Goal: Task Accomplishment & Management: Complete application form

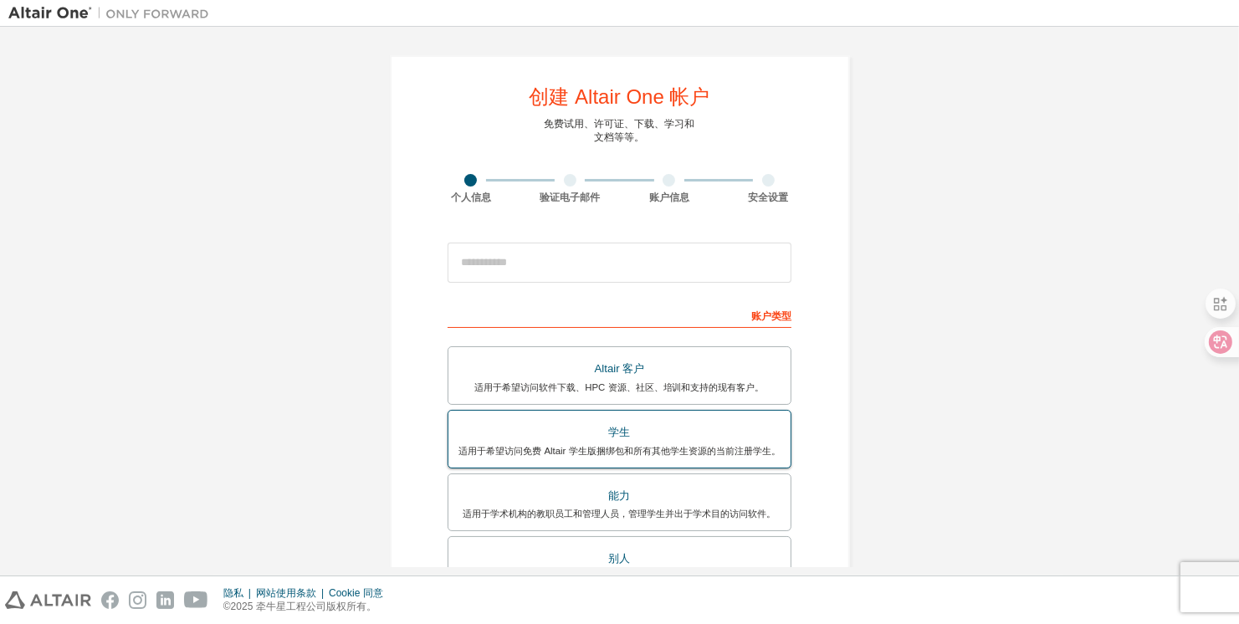
click at [720, 438] on div "学生" at bounding box center [618, 432] width 321 height 23
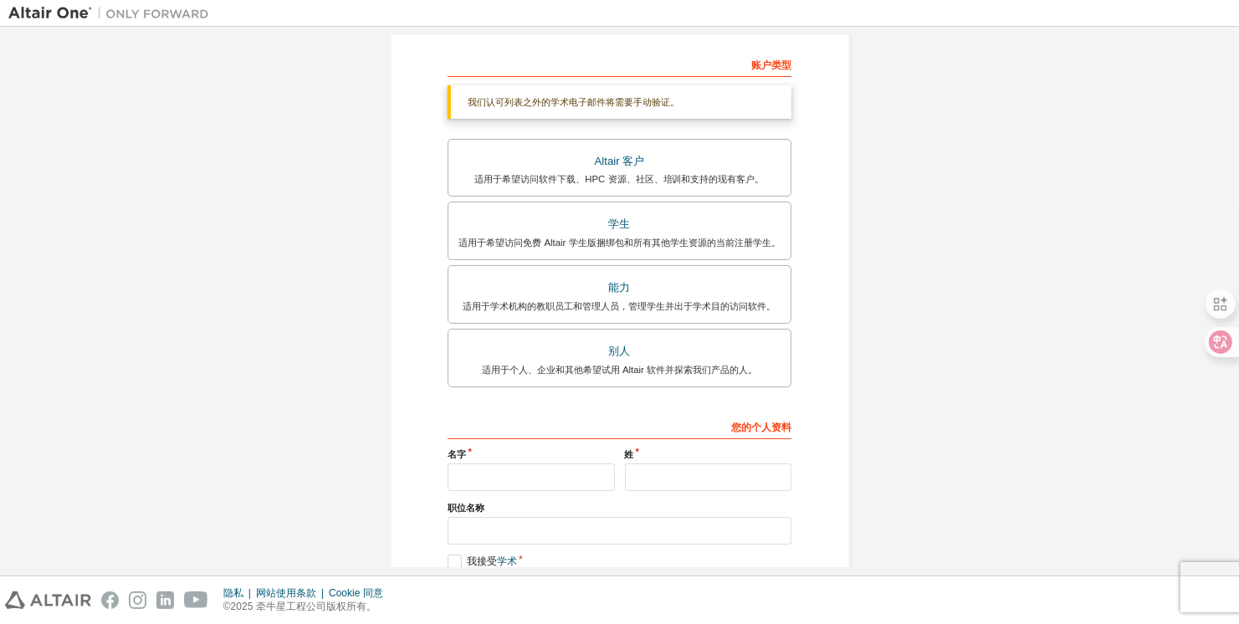
scroll to position [334, 0]
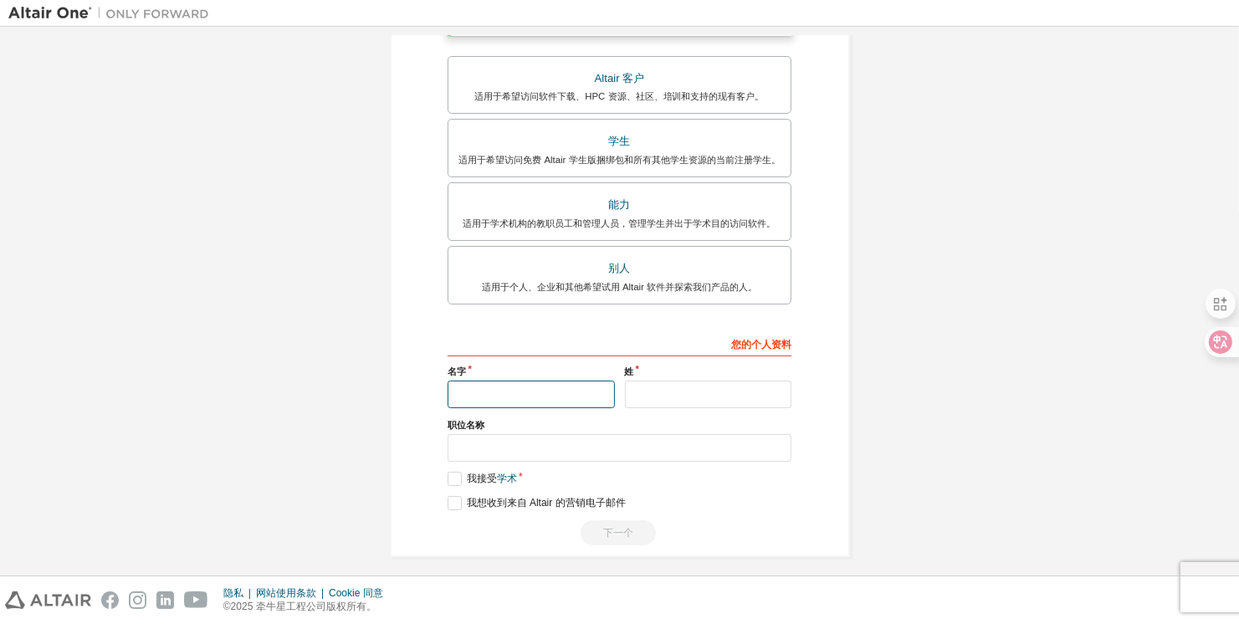
click at [525, 397] on input "text" at bounding box center [531, 395] width 166 height 28
type input "******"
click at [677, 390] on input "text" at bounding box center [708, 395] width 166 height 28
type input "***"
click at [448, 474] on label "我接受 学术" at bounding box center [482, 479] width 69 height 14
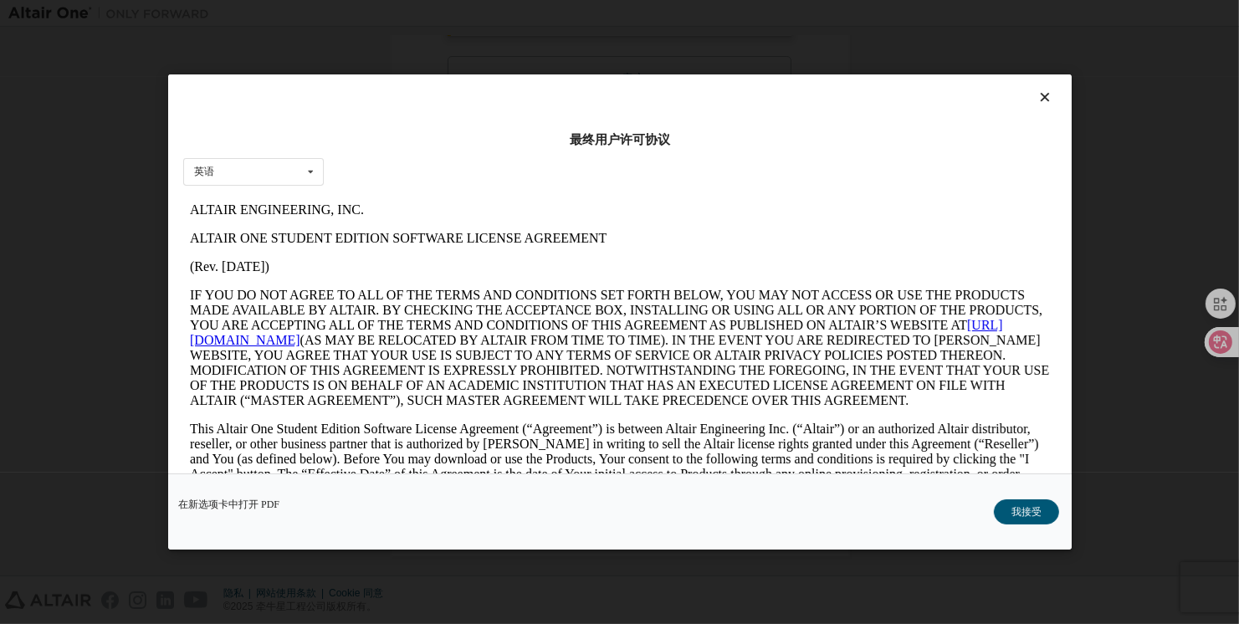
scroll to position [0, 0]
click at [300, 172] on icon at bounding box center [310, 172] width 21 height 26
click at [272, 186] on div "英语" at bounding box center [253, 198] width 139 height 27
click at [1032, 513] on button "我接受" at bounding box center [1026, 511] width 65 height 25
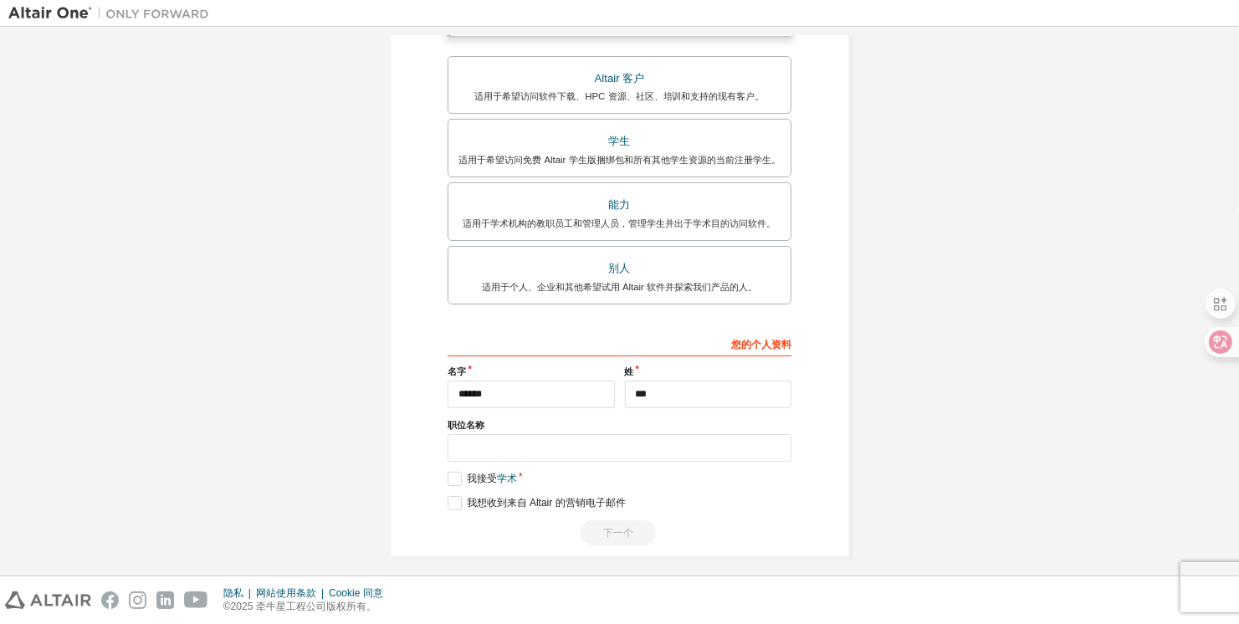
click at [641, 530] on div "下一个" at bounding box center [619, 532] width 343 height 25
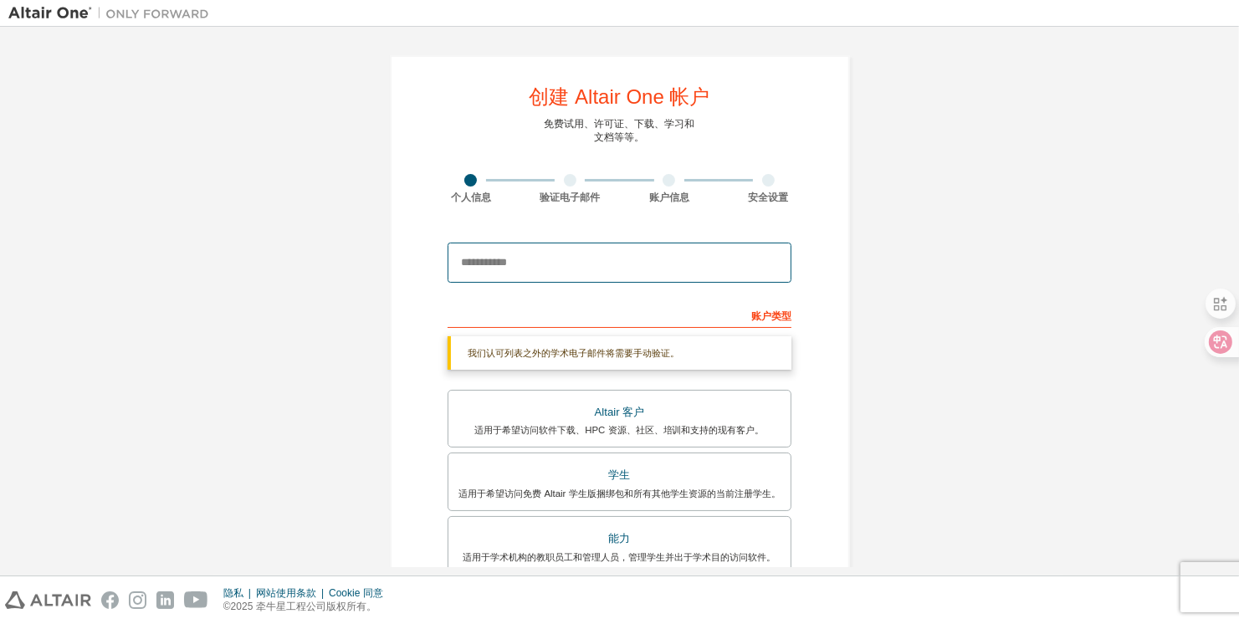
click at [539, 264] on input "email" at bounding box center [619, 263] width 343 height 40
paste input "**********"
type input "**********"
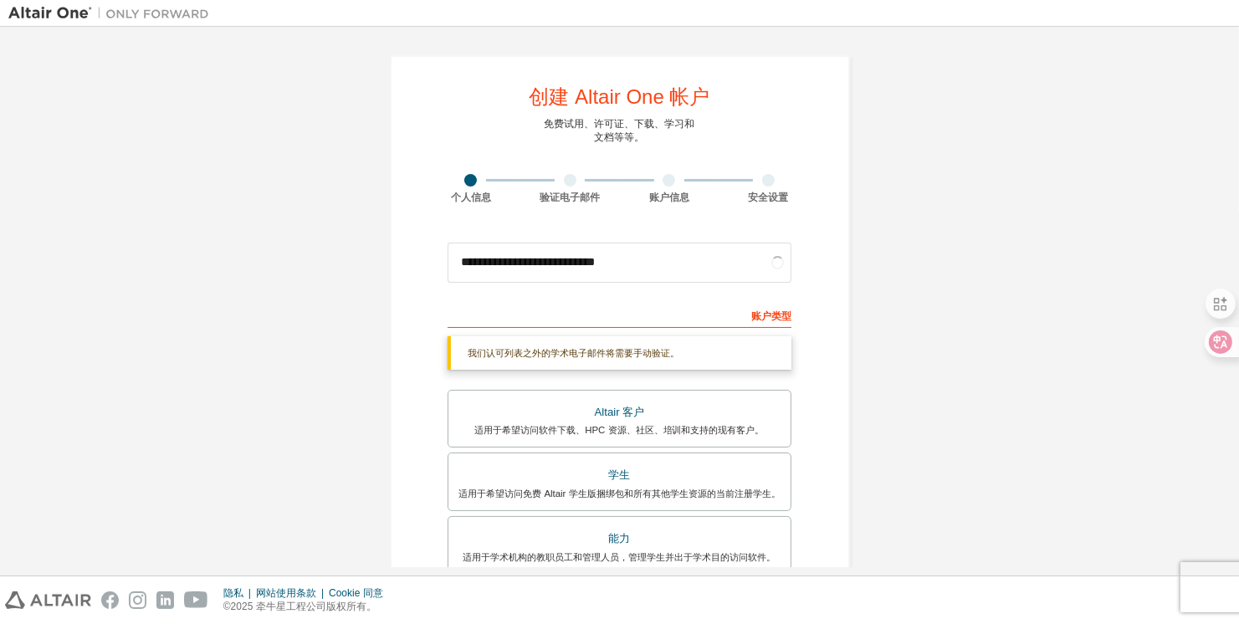
click at [893, 250] on div "**********" at bounding box center [619, 473] width 1222 height 876
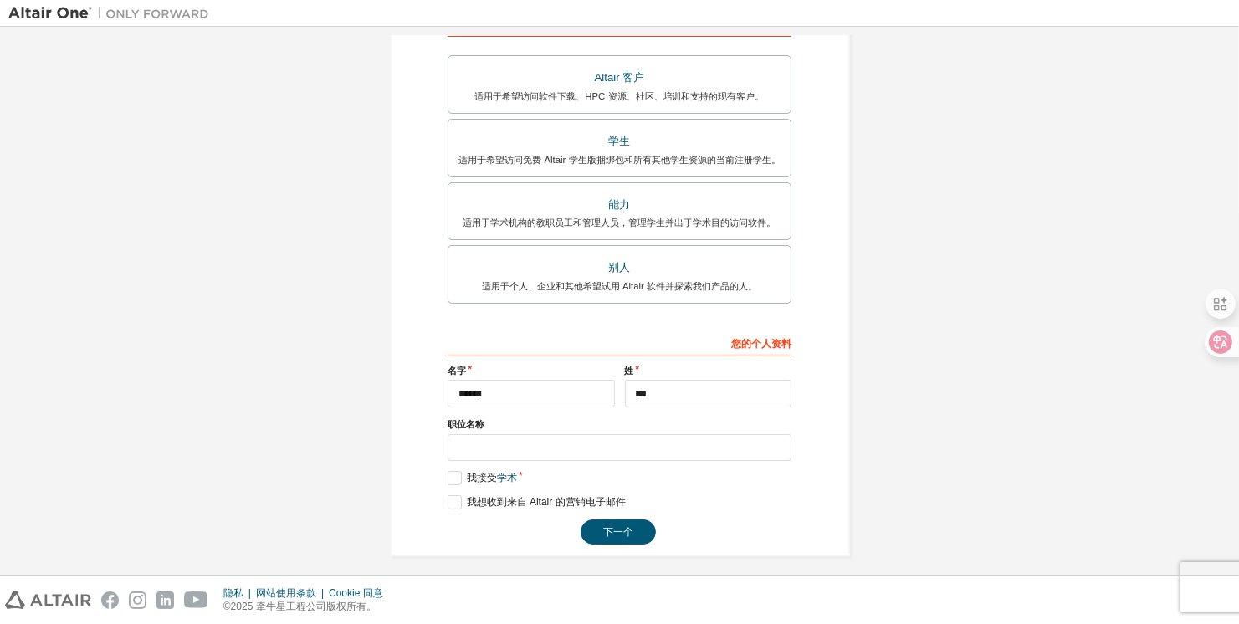
scroll to position [294, 0]
click at [627, 521] on button "下一个" at bounding box center [618, 529] width 75 height 25
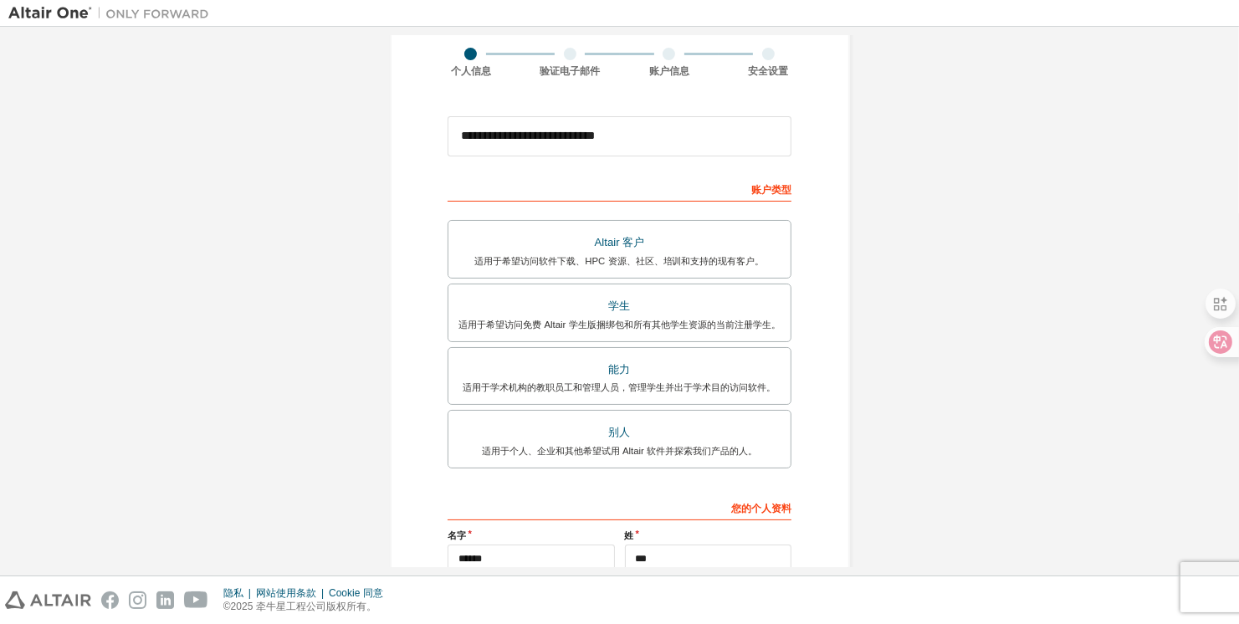
scroll to position [0, 0]
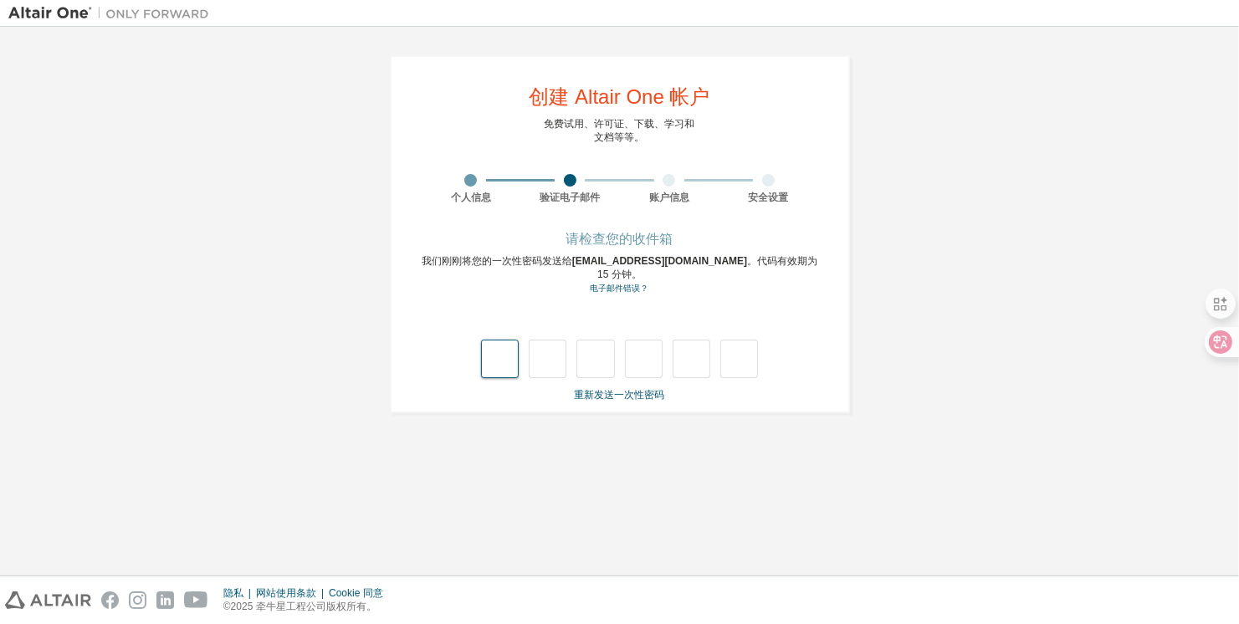
click at [498, 353] on input "text" at bounding box center [500, 359] width 38 height 38
type input "*"
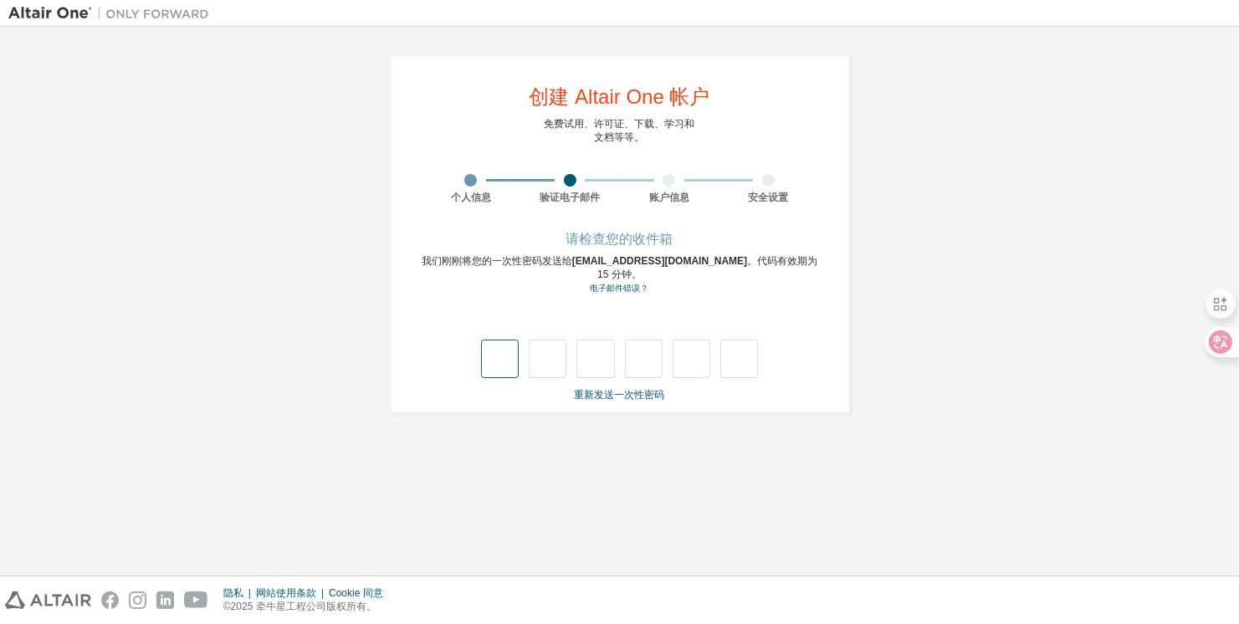
type input "*"
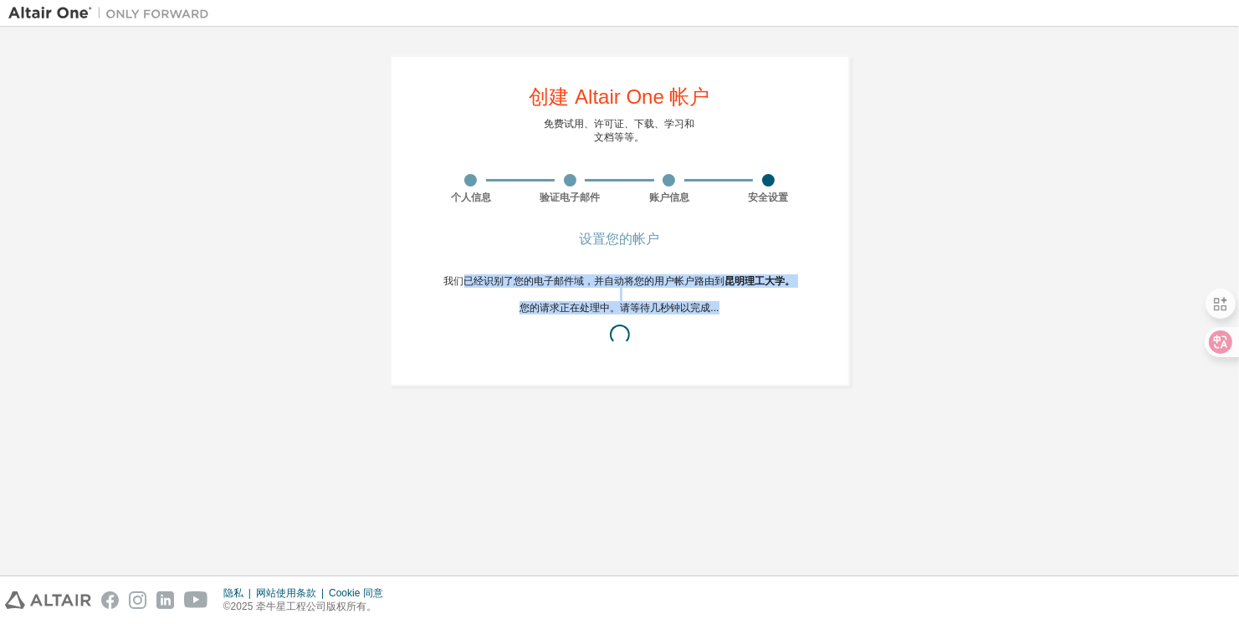
drag, startPoint x: 460, startPoint y: 279, endPoint x: 764, endPoint y: 308, distance: 305.1
click at [764, 308] on div "我们已经识别了您的电子邮件域，并自动将您的用户帐户路由到 昆明理工大学。 您的请求正在处理中。请等待几秒钟以完成..." at bounding box center [619, 314] width 351 height 80
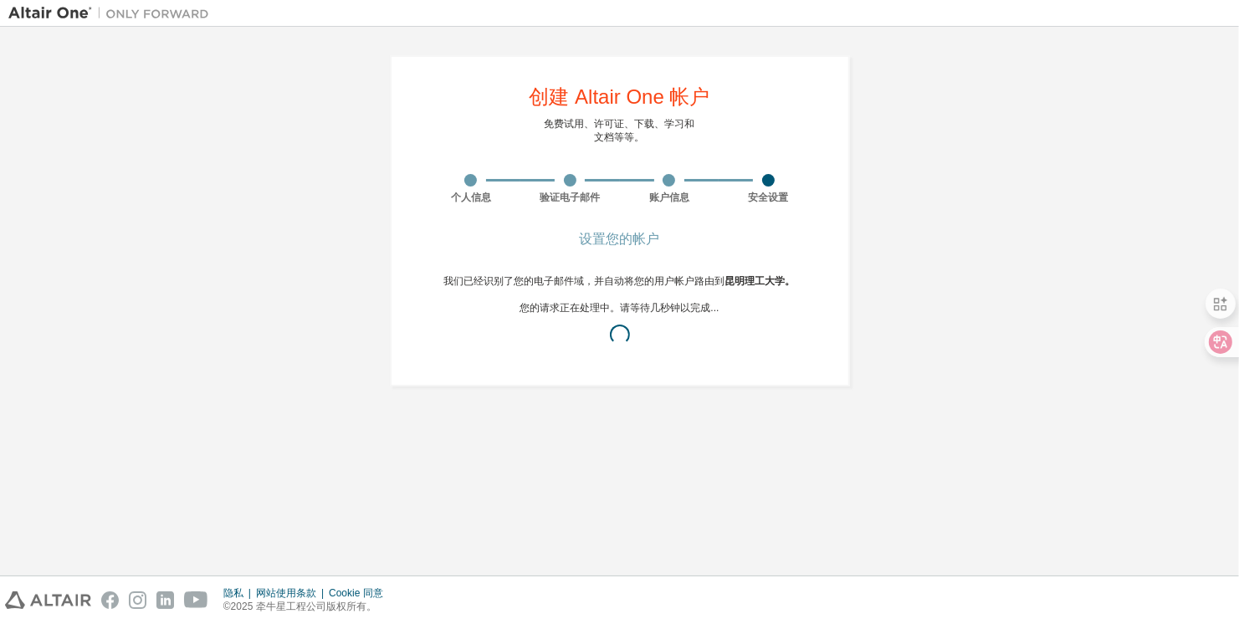
drag, startPoint x: 764, startPoint y: 308, endPoint x: 784, endPoint y: 356, distance: 52.5
click at [784, 356] on div "设置您的帐户 我们已经识别了您的电子邮件域，并自动将您的用户帐户路由到 昆明理工大学。 您的请求正在处理中。请等待几秒钟以完成..." at bounding box center [619, 304] width 351 height 141
